Goal: Find specific page/section: Find specific page/section

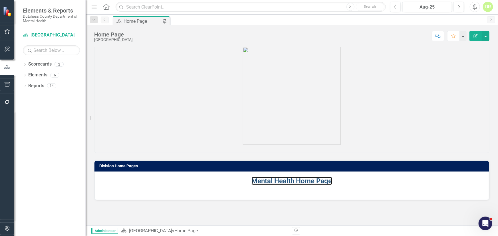
drag, startPoint x: 256, startPoint y: 182, endPoint x: 29, endPoint y: 102, distance: 241.1
click at [256, 182] on link "Mental Health Home Page" at bounding box center [292, 181] width 81 height 8
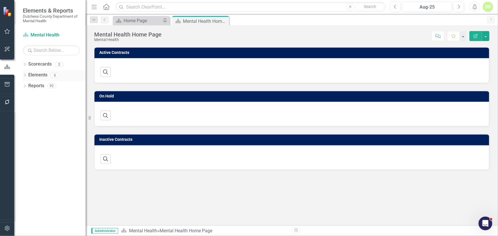
click at [38, 75] on link "Elements" at bounding box center [37, 75] width 19 height 7
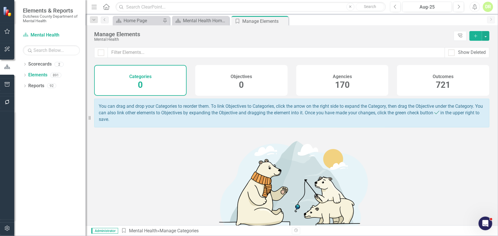
click at [338, 80] on span "170" at bounding box center [342, 85] width 15 height 10
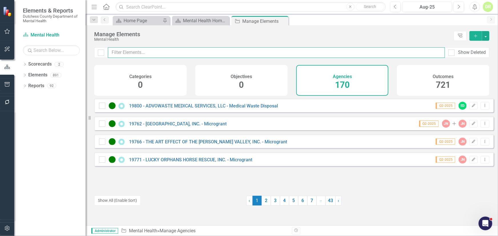
click at [126, 52] on input "text" at bounding box center [276, 52] width 337 height 11
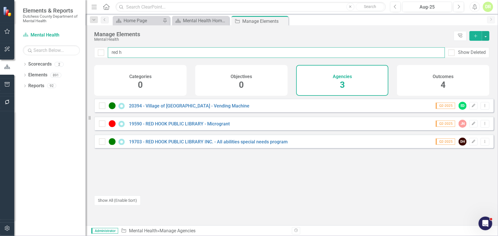
type input "red h"
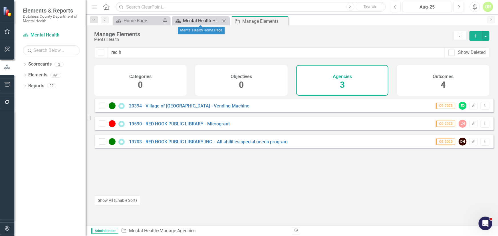
click at [192, 19] on div "Mental Health Home Page" at bounding box center [202, 20] width 38 height 7
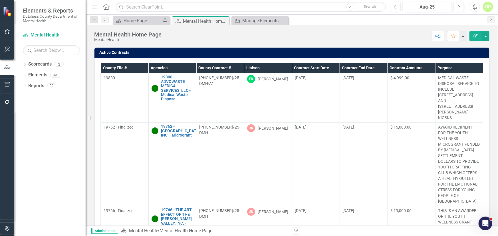
click at [364, 67] on th "Contract End Date" at bounding box center [364, 68] width 48 height 11
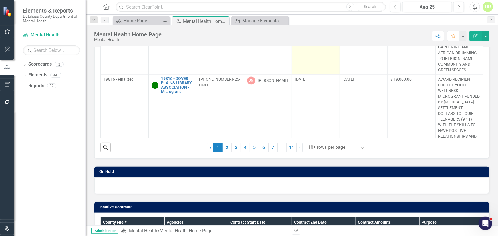
scroll to position [104, 0]
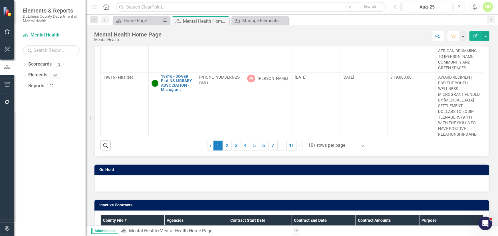
click at [323, 145] on div at bounding box center [333, 146] width 49 height 8
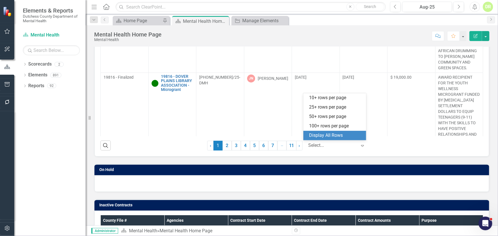
click at [331, 133] on div "Display All Rows" at bounding box center [336, 135] width 54 height 7
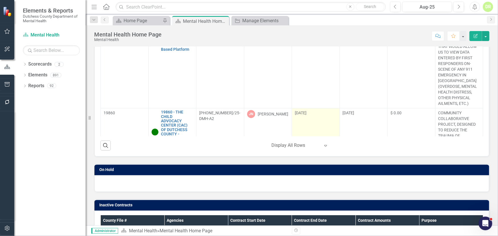
scroll to position [1807, 0]
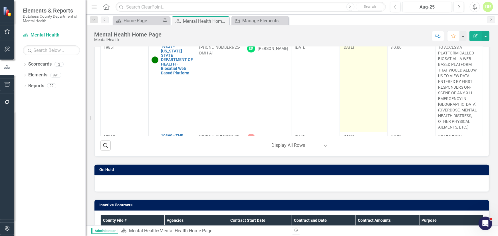
click at [379, 51] on td "[DATE]" at bounding box center [364, 87] width 48 height 89
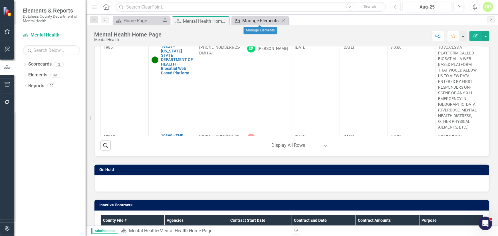
click at [253, 17] on div "Manage Elements" at bounding box center [261, 20] width 38 height 7
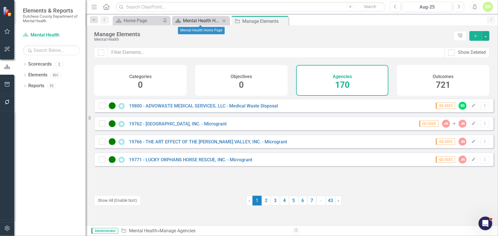
click at [189, 21] on div "Mental Health Home Page" at bounding box center [202, 20] width 38 height 7
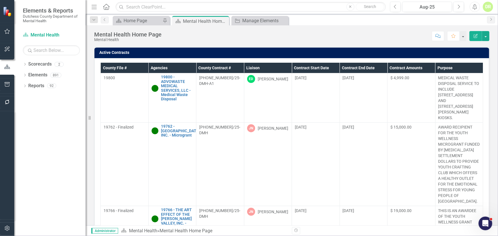
click at [358, 67] on th "Contract End Date" at bounding box center [364, 68] width 48 height 11
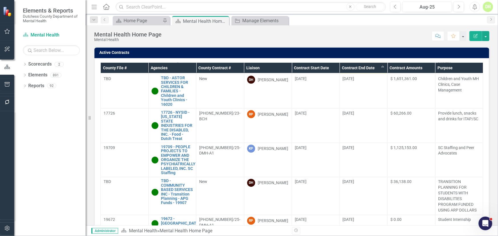
scroll to position [3763, 0]
